Goal: Navigation & Orientation: Find specific page/section

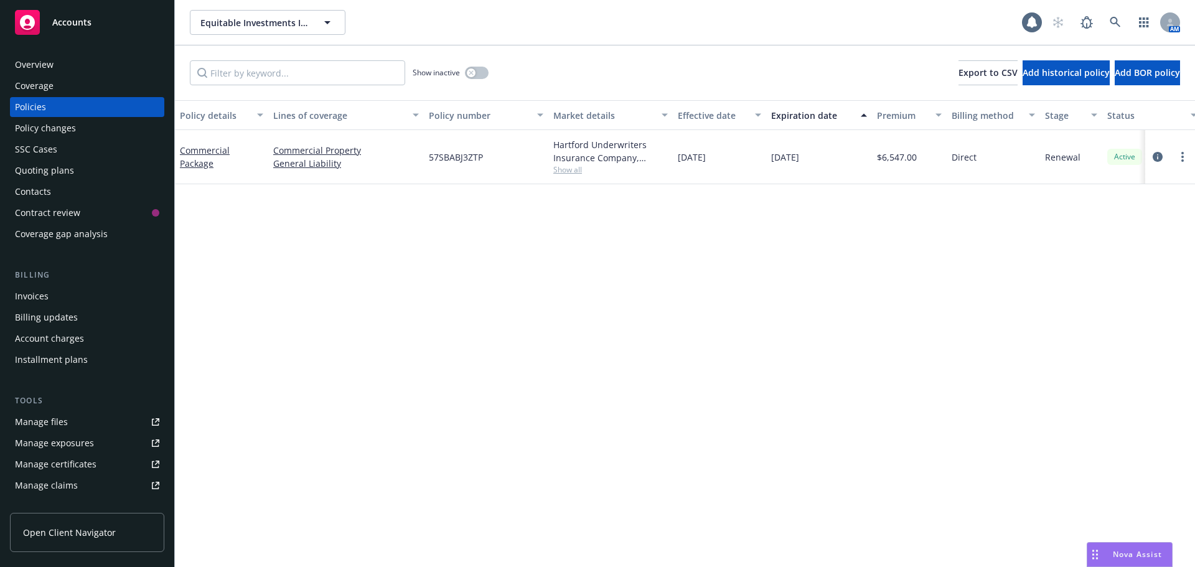
click at [86, 70] on div "Overview" at bounding box center [87, 65] width 144 height 20
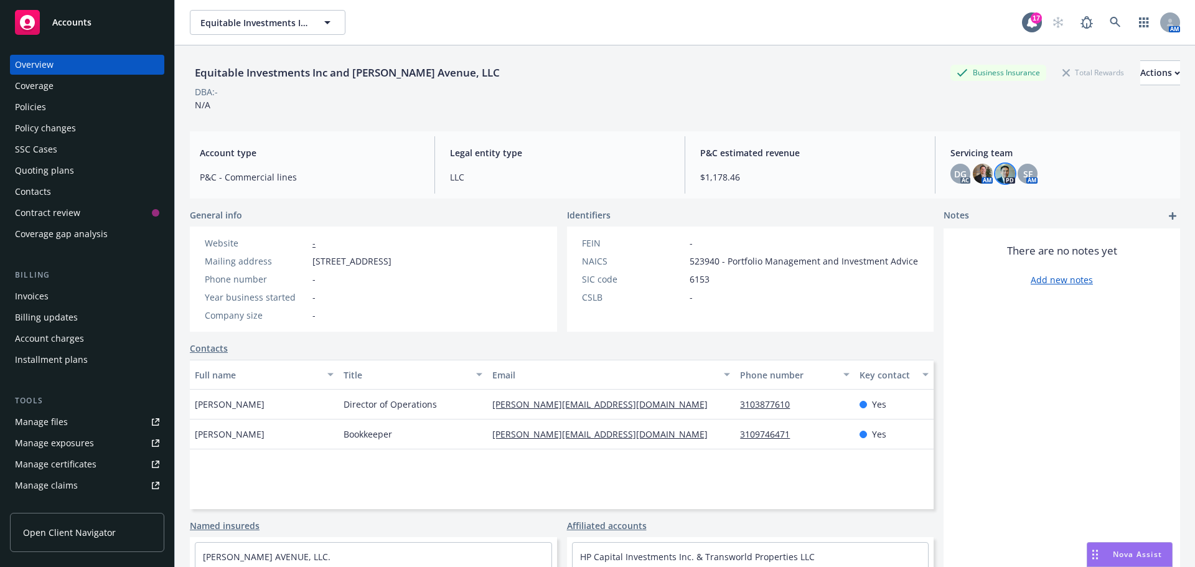
click at [1000, 180] on img at bounding box center [1005, 174] width 20 height 20
